Goal: Find specific page/section: Find specific page/section

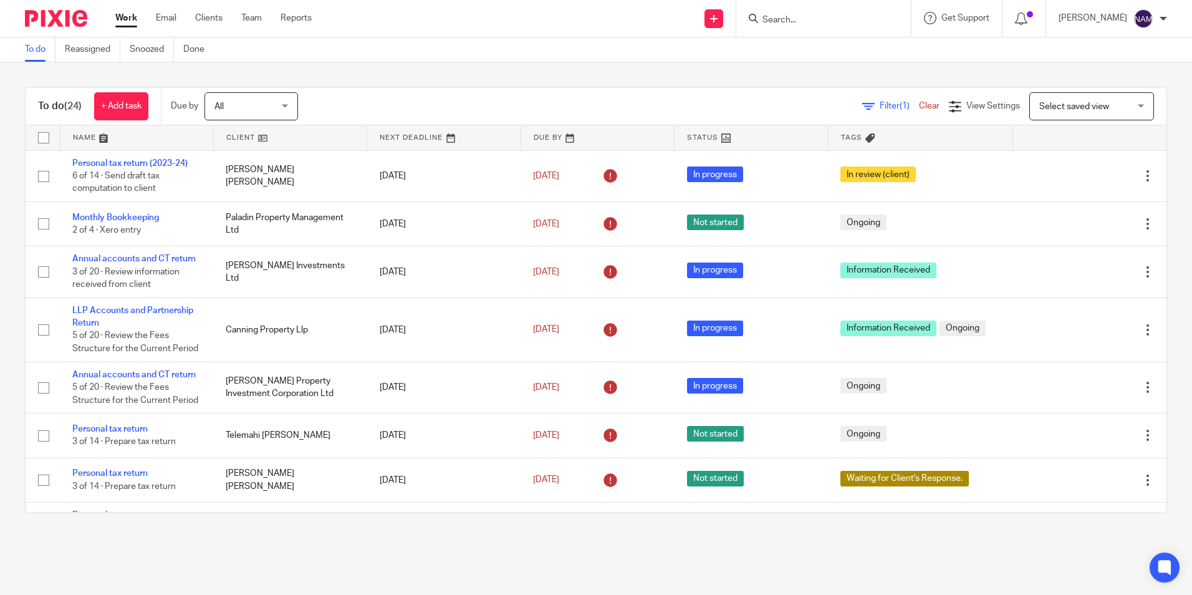
click at [801, 24] on input "Search" at bounding box center [817, 20] width 112 height 11
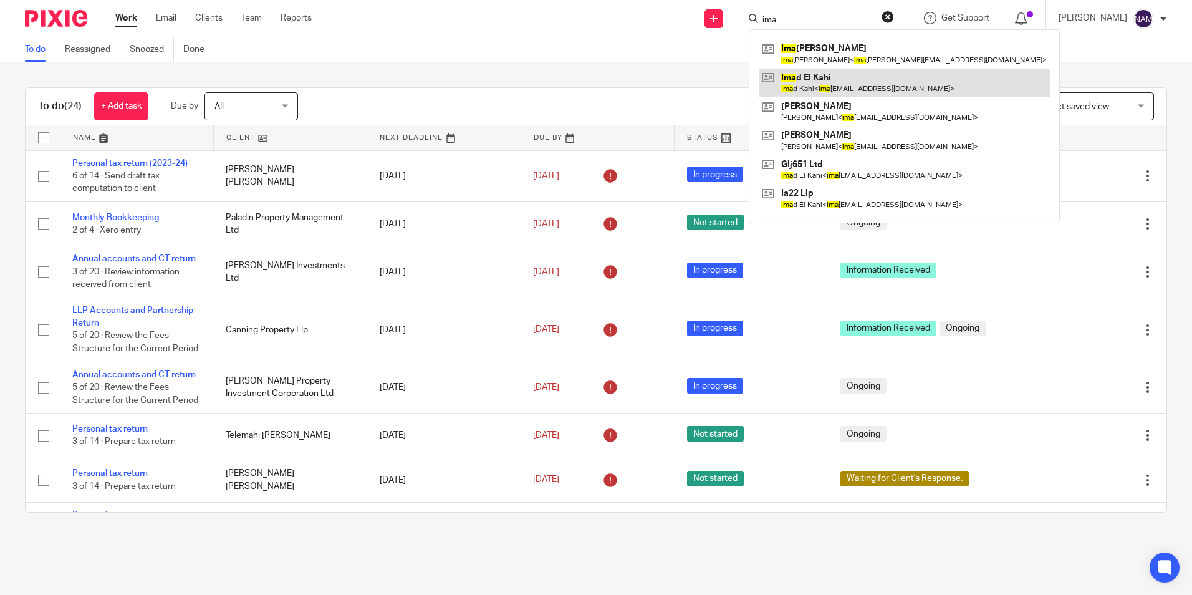
type input "ima"
click at [786, 84] on link at bounding box center [904, 83] width 291 height 29
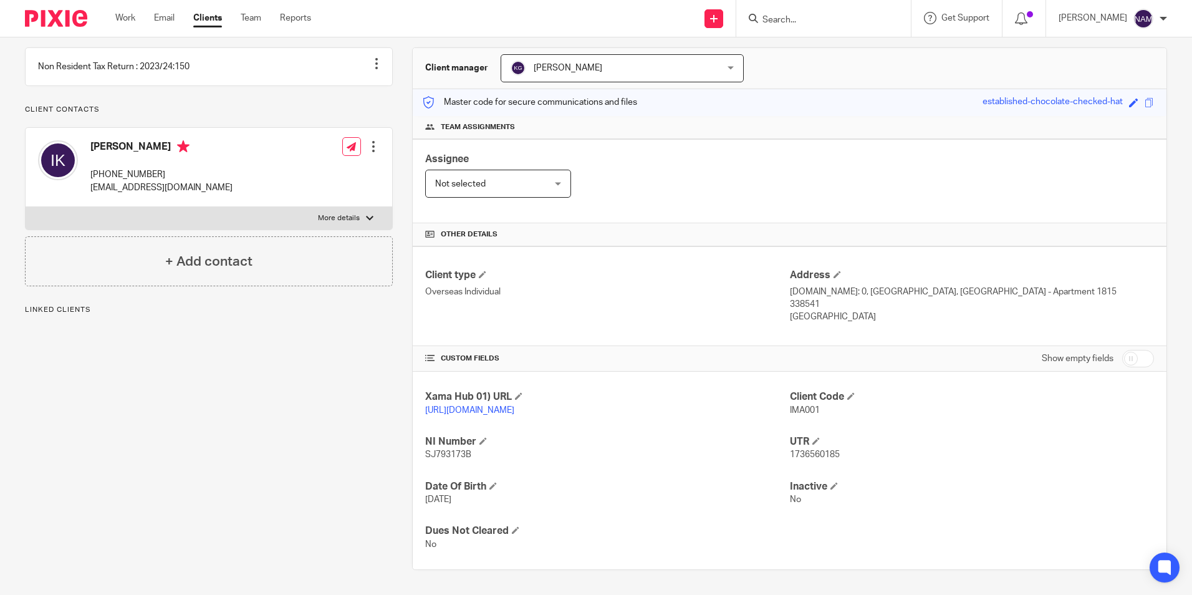
scroll to position [121, 0]
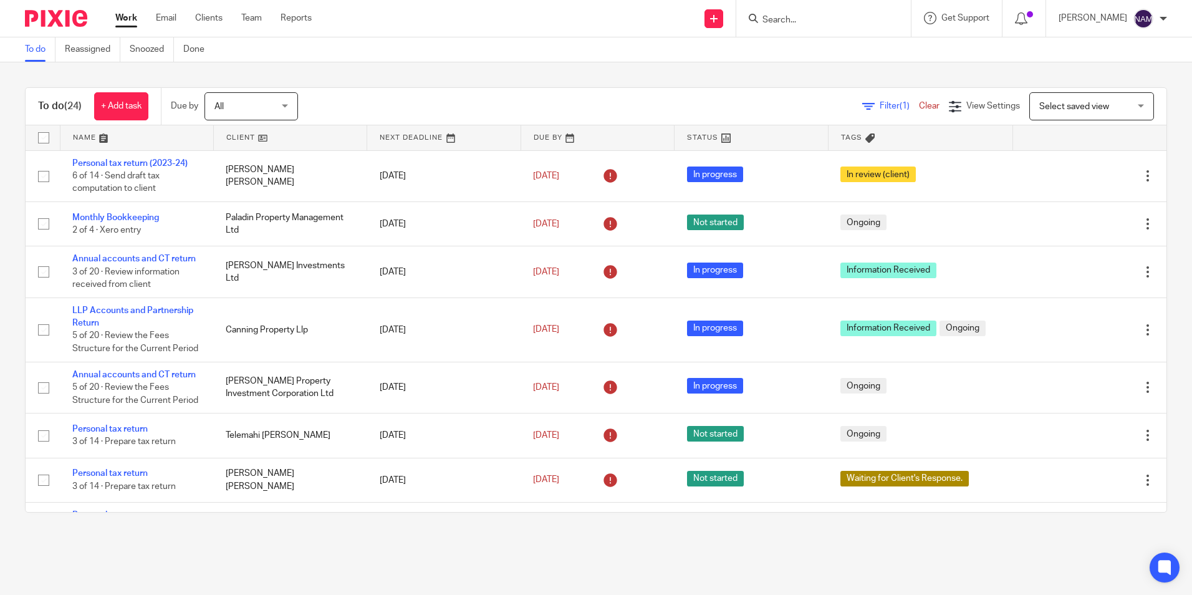
click at [761, 24] on input "Search" at bounding box center [817, 20] width 112 height 11
click at [762, 19] on input "Search" at bounding box center [817, 20] width 112 height 11
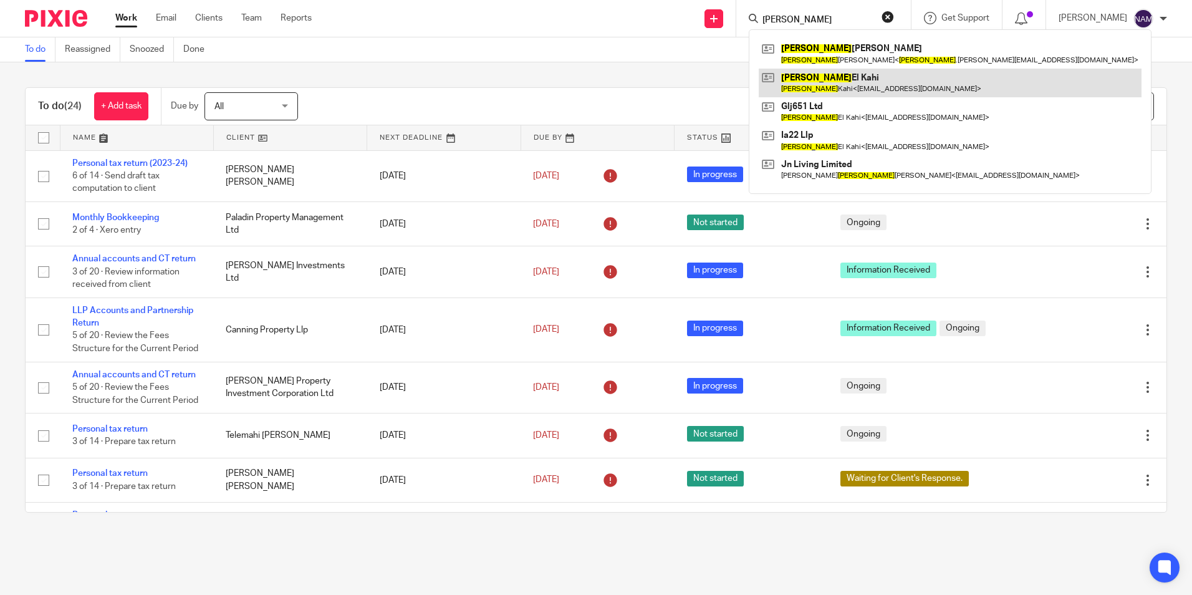
type input "imad"
click at [820, 70] on link at bounding box center [950, 83] width 383 height 29
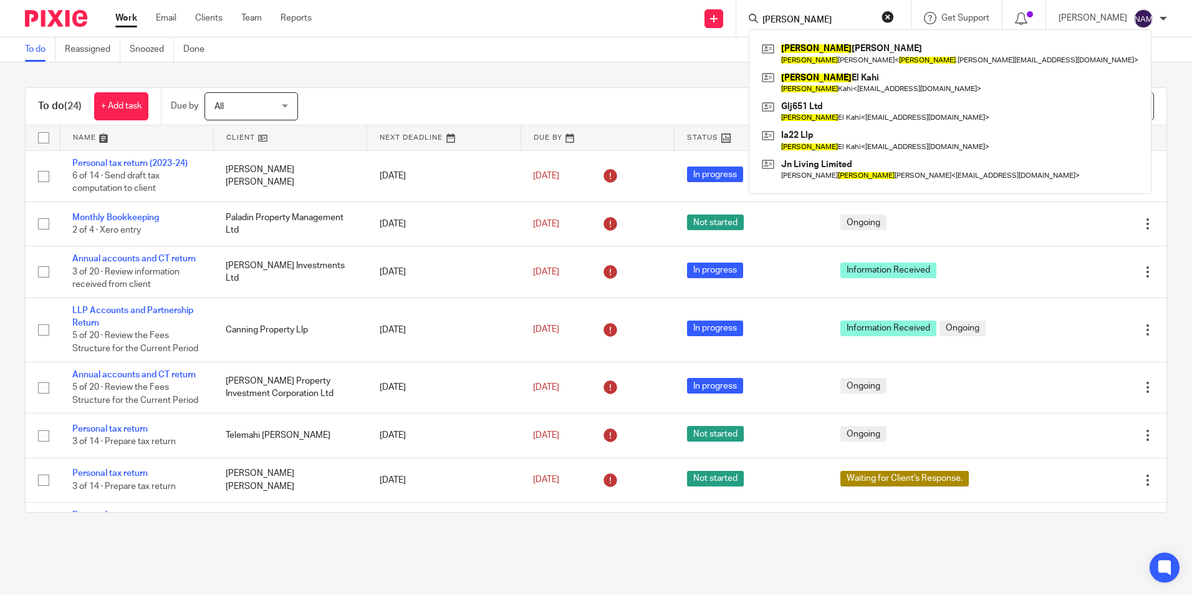
click at [1143, 67] on div "To do (24) + Add task Due by All All Today Tomorrow This week Next week This mo…" at bounding box center [596, 299] width 1192 height 475
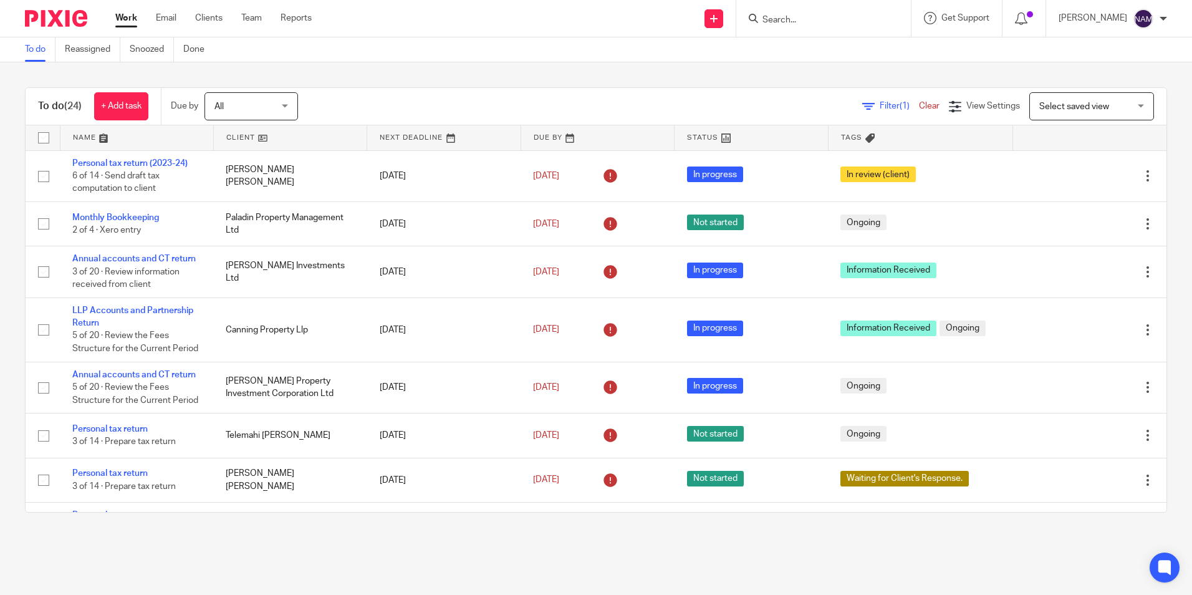
click at [1150, 22] on img at bounding box center [1143, 19] width 20 height 20
click at [1114, 49] on span "My profile" at bounding box center [1114, 50] width 39 height 9
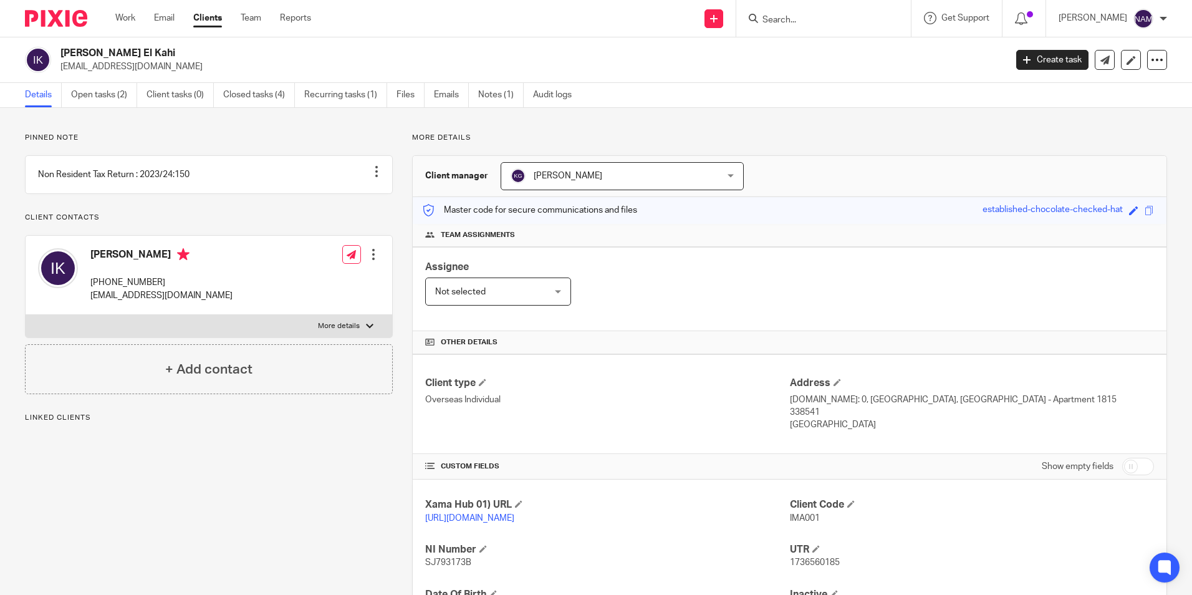
click at [761, 21] on input "Search" at bounding box center [817, 20] width 112 height 11
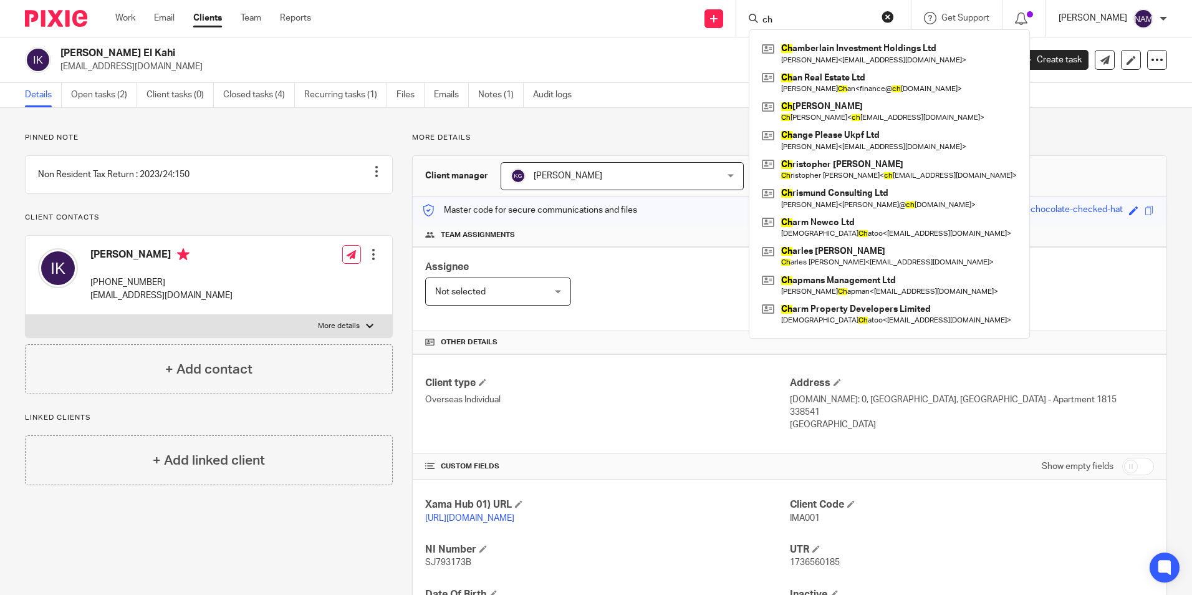
type input "ch"
click at [1111, 14] on p "[PERSON_NAME]" at bounding box center [1093, 18] width 69 height 12
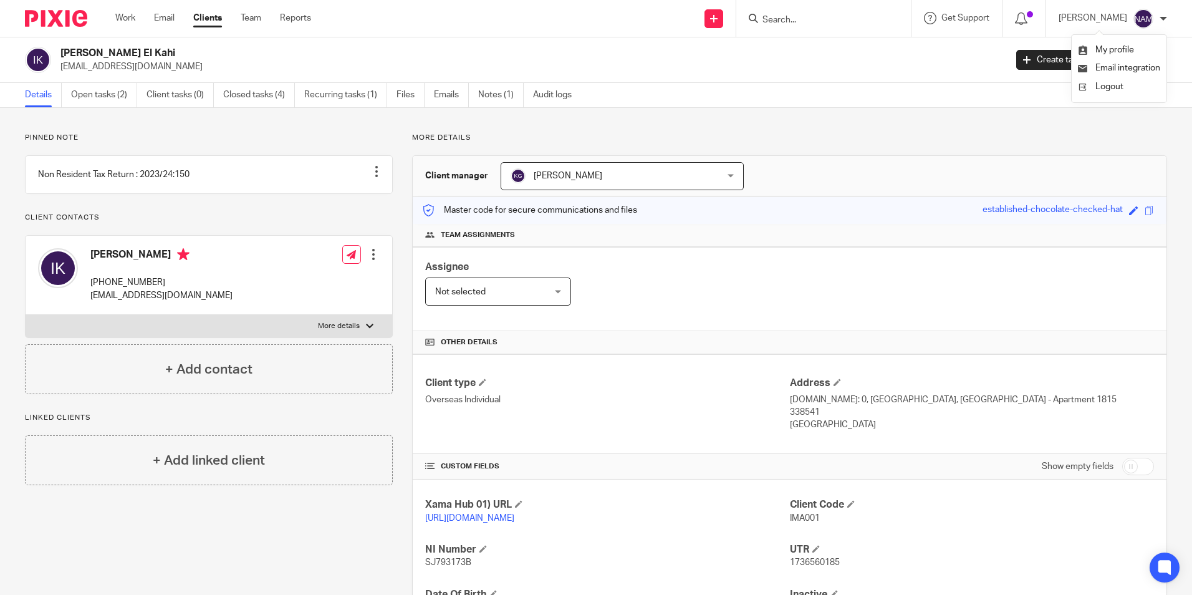
click at [1170, 12] on div "Nazir Ahamad Musalman My profile Email integration Logout" at bounding box center [1112, 18] width 133 height 37
click at [1167, 16] on div "Nazir Ahamad Musalman My profile Email integration Logout" at bounding box center [1112, 18] width 133 height 37
click at [1165, 18] on div at bounding box center [1163, 18] width 7 height 7
click at [960, 65] on p "imadkahi@yahoo.co.uk" at bounding box center [528, 66] width 937 height 12
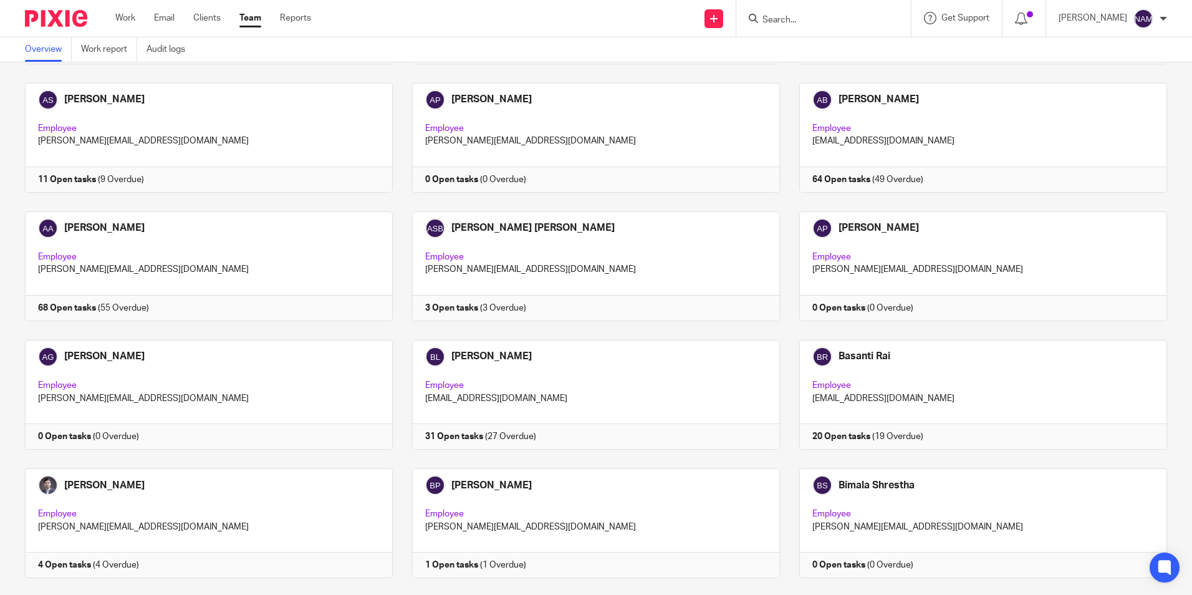
scroll to position [810, 0]
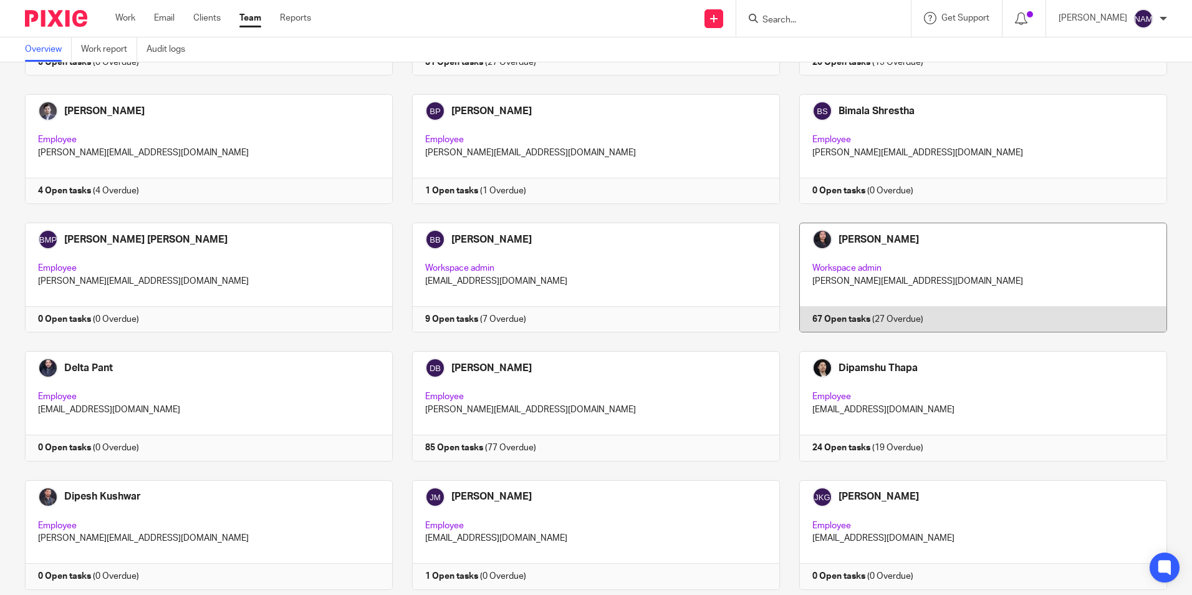
click at [834, 241] on link at bounding box center [973, 278] width 387 height 110
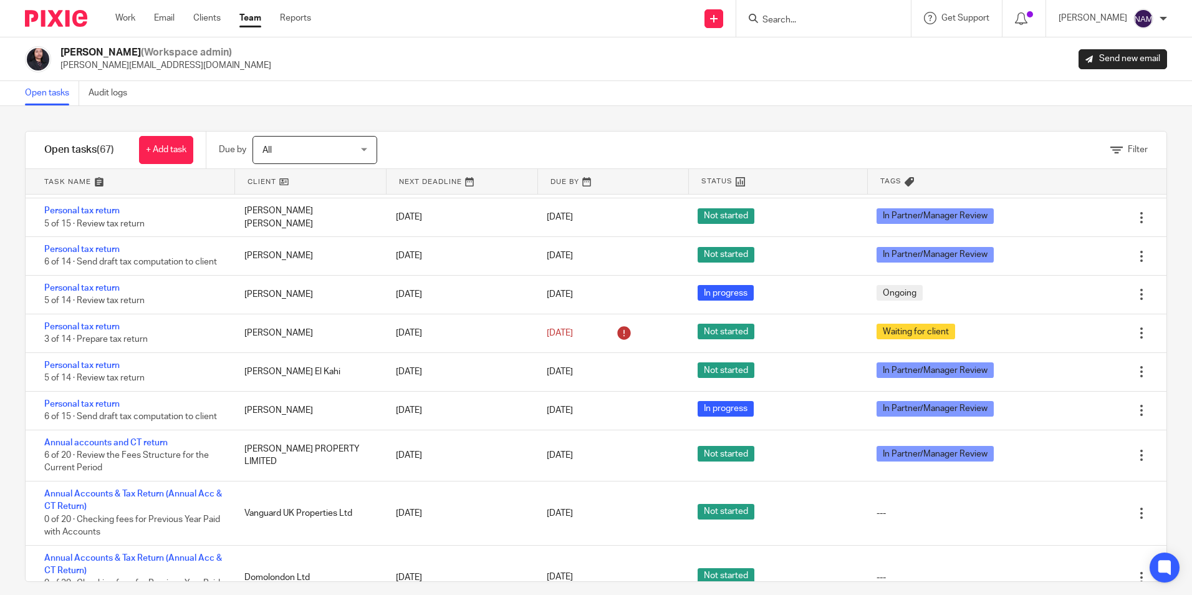
scroll to position [2369, 0]
